Goal: Information Seeking & Learning: Learn about a topic

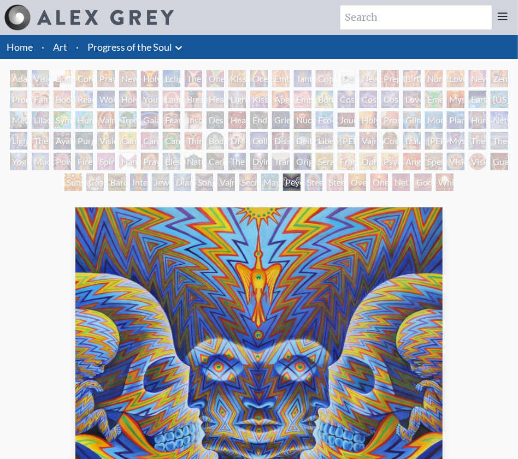
click at [255, 139] on div "Collective Vision" at bounding box center [258, 140] width 17 height 17
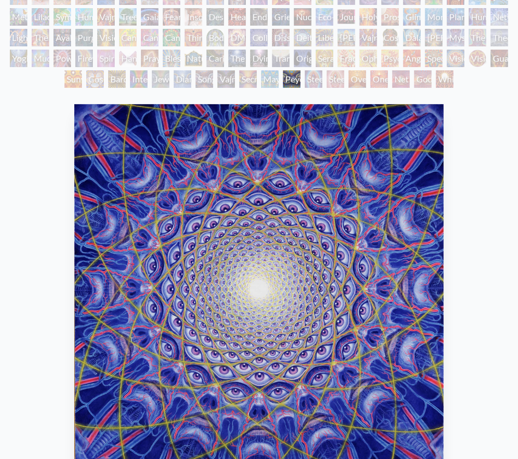
scroll to position [55, 0]
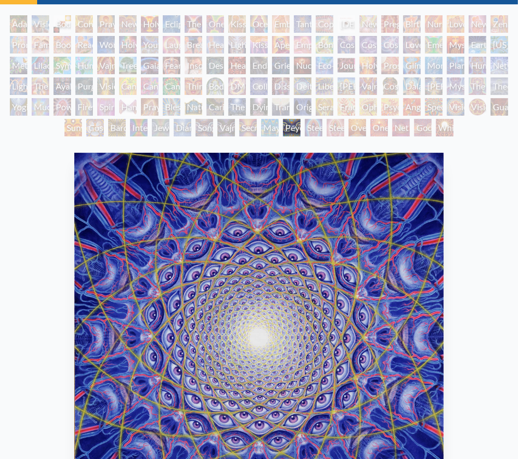
click at [185, 91] on div "Third Eye Tears of Joy" at bounding box center [193, 86] width 17 height 17
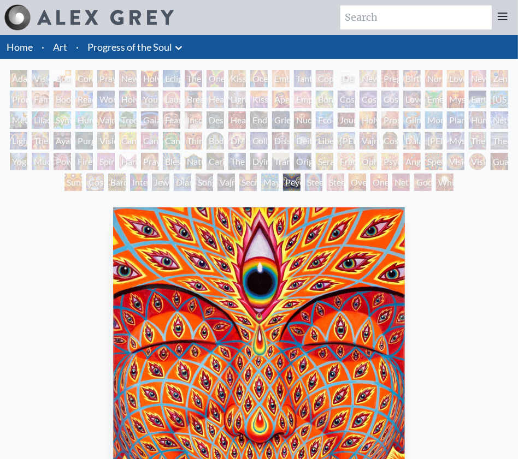
click at [442, 116] on div "Monochord" at bounding box center [433, 119] width 17 height 17
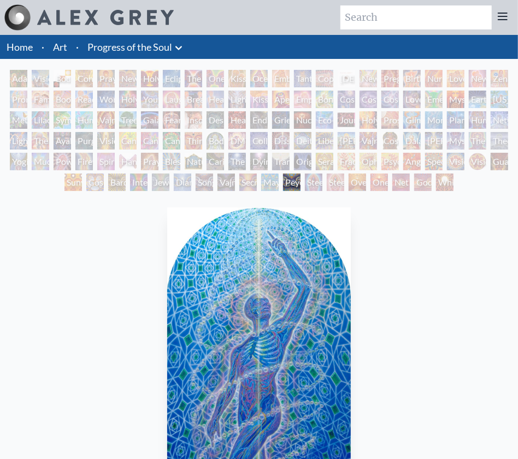
click at [306, 116] on div "Nuclear Crucifixion" at bounding box center [302, 119] width 17 height 17
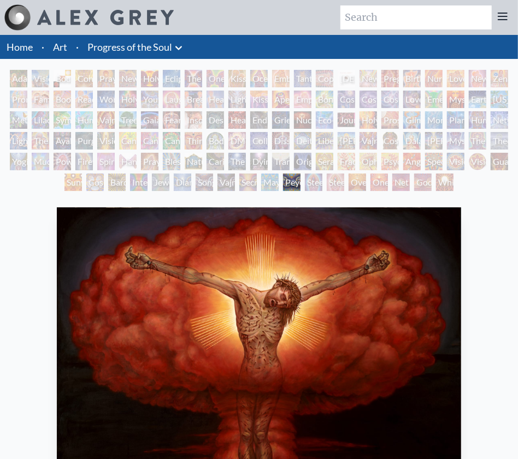
click at [278, 120] on div "Grieving" at bounding box center [280, 119] width 17 height 17
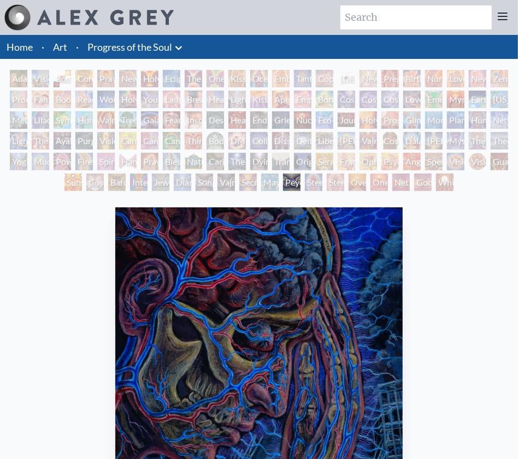
click at [250, 121] on div "Endarkenment" at bounding box center [258, 119] width 17 height 17
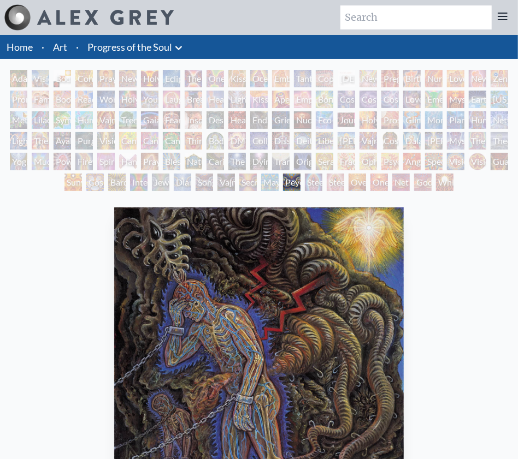
click at [250, 121] on div "Endarkenment" at bounding box center [258, 119] width 17 height 17
click at [265, 117] on div "Endarkenment" at bounding box center [258, 119] width 17 height 17
click at [235, 120] on div "Headache" at bounding box center [236, 119] width 17 height 17
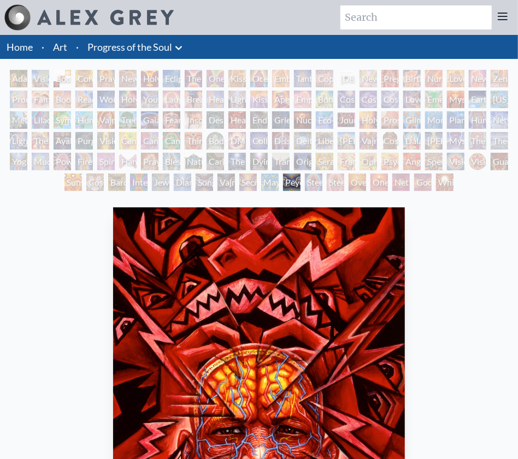
click at [211, 120] on div "Despair" at bounding box center [214, 119] width 17 height 17
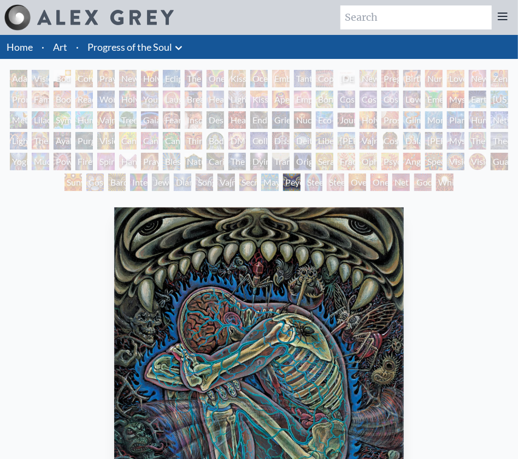
click at [188, 120] on div "Insomnia" at bounding box center [193, 119] width 17 height 17
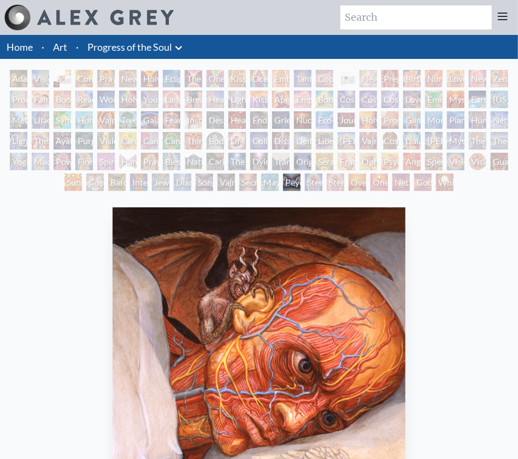
click at [163, 119] on div "Fear" at bounding box center [171, 119] width 17 height 17
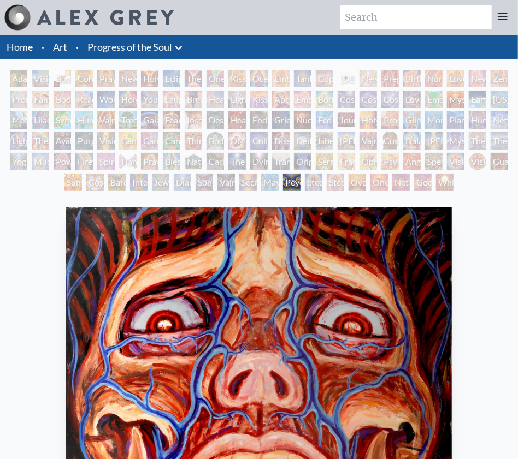
click at [141, 118] on div "Gaia" at bounding box center [149, 119] width 17 height 17
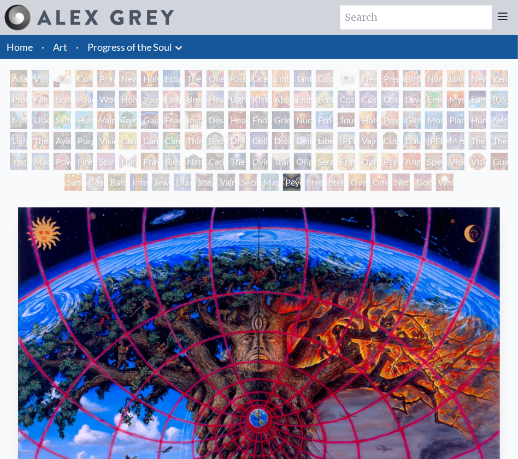
click at [103, 101] on div "Wonder" at bounding box center [105, 99] width 17 height 17
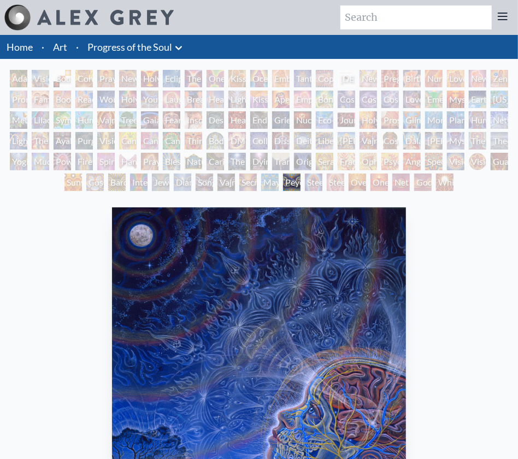
click at [137, 49] on link "Progress of the Soul" at bounding box center [129, 46] width 85 height 15
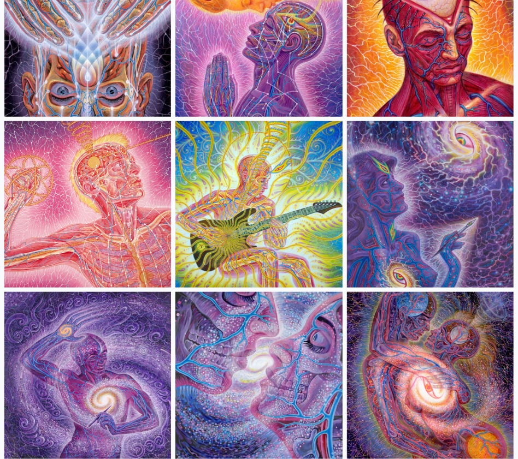
scroll to position [2076, 0]
